Goal: Task Accomplishment & Management: Use online tool/utility

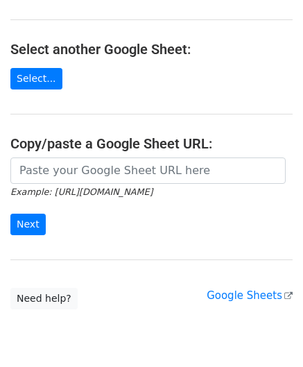
scroll to position [139, 0]
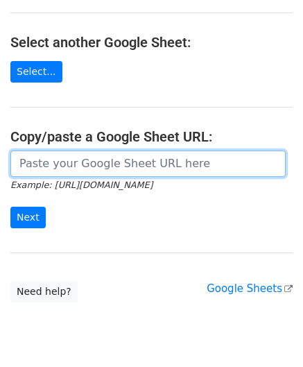
click at [37, 165] on input "url" at bounding box center [148, 164] width 276 height 26
paste input "[URL][DOMAIN_NAME]"
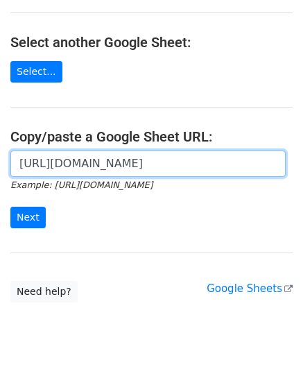
scroll to position [0, 312]
type input "[URL][DOMAIN_NAME]"
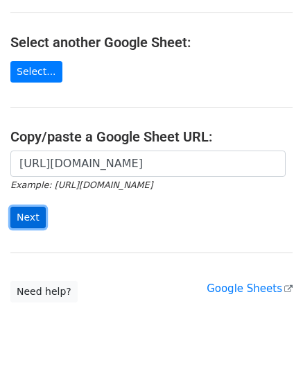
click at [21, 210] on input "Next" at bounding box center [27, 218] width 35 height 22
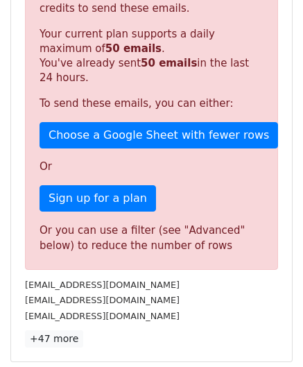
scroll to position [469, 0]
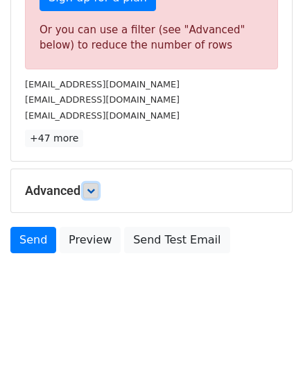
click at [93, 192] on link at bounding box center [90, 190] width 15 height 15
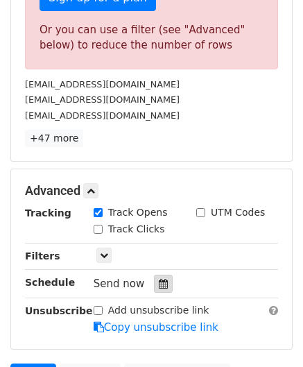
click at [159, 279] on icon at bounding box center [163, 284] width 9 height 10
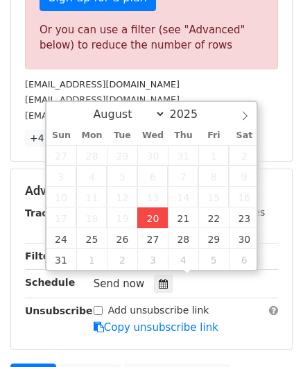
type input "2025-08-20 12:00"
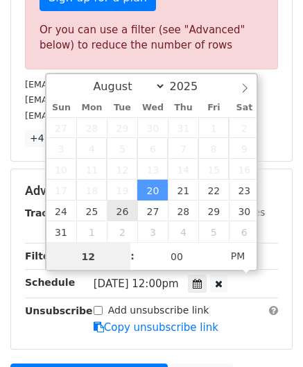
scroll to position [0, 0]
paste input "5"
type input "5"
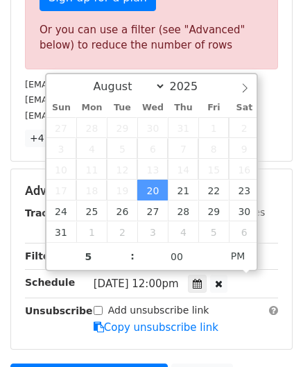
type input "2025-08-20 17:00"
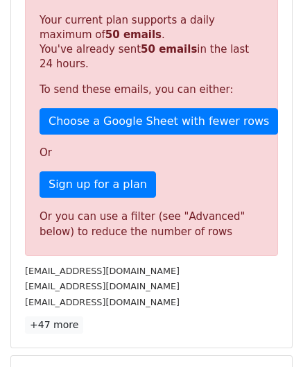
scroll to position [563, 0]
